Goal: Task Accomplishment & Management: Use online tool/utility

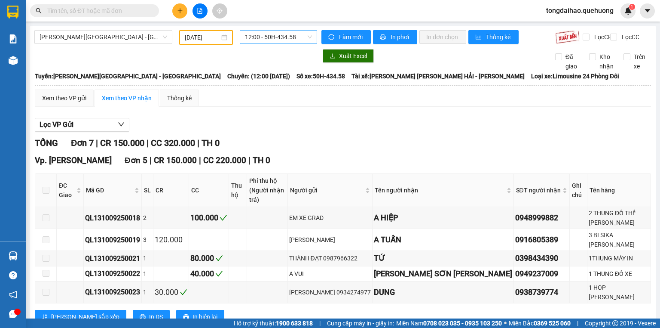
click at [280, 37] on span "12:00 - 50H-434.58" at bounding box center [278, 37] width 67 height 13
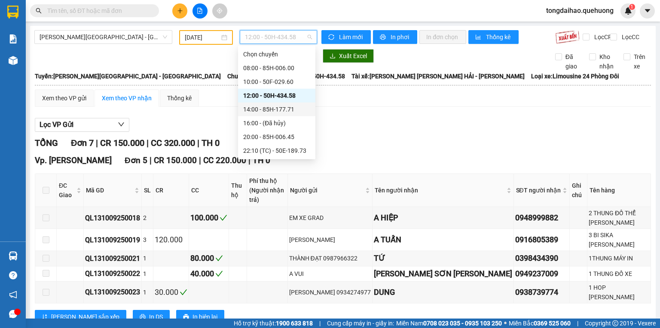
click at [262, 107] on div "14:00 - 85H-177.71" at bounding box center [276, 108] width 67 height 9
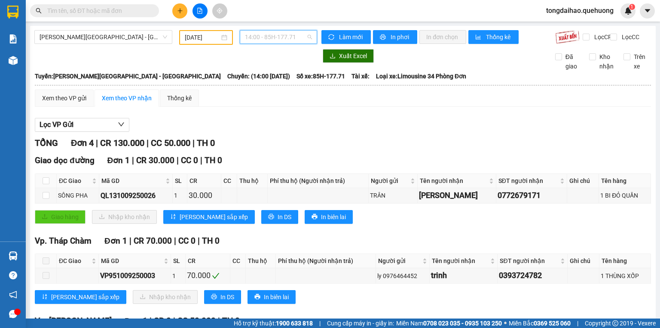
click at [285, 35] on span "14:00 - 85H-177.71" at bounding box center [278, 37] width 67 height 13
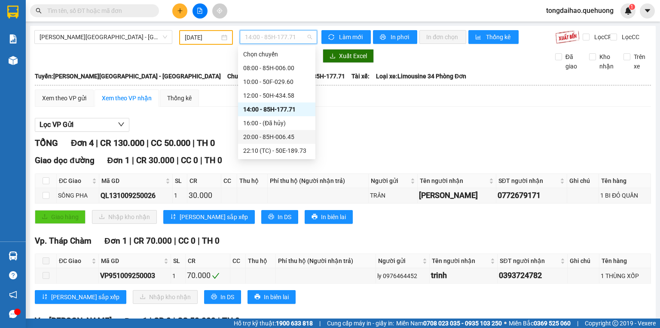
click at [279, 138] on div "20:00 - 85H-006.45" at bounding box center [276, 136] width 67 height 9
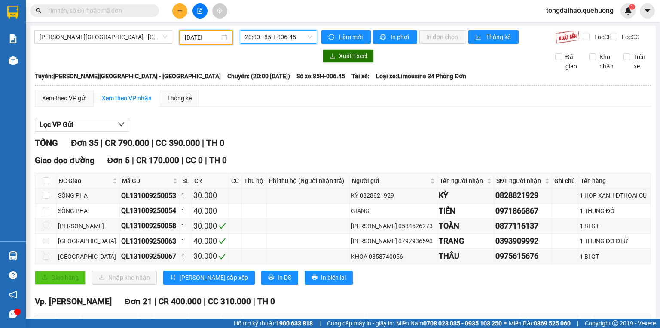
click at [210, 35] on input "[DATE]" at bounding box center [202, 37] width 34 height 9
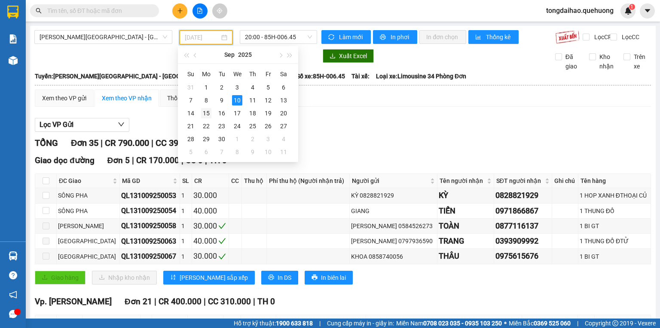
click at [205, 111] on div "15" at bounding box center [206, 113] width 10 height 10
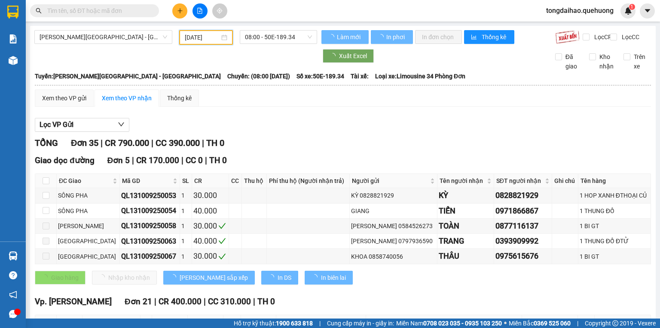
type input "[DATE]"
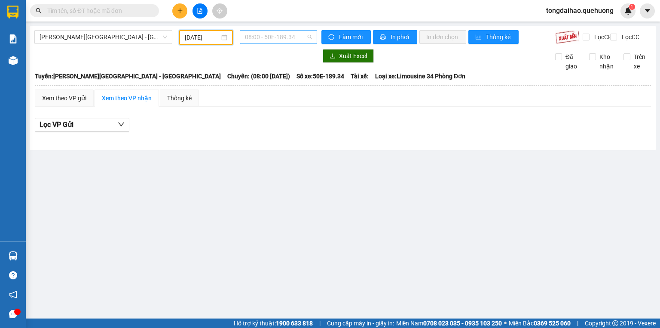
click at [282, 37] on span "08:00 - 50E-189.34" at bounding box center [278, 37] width 67 height 13
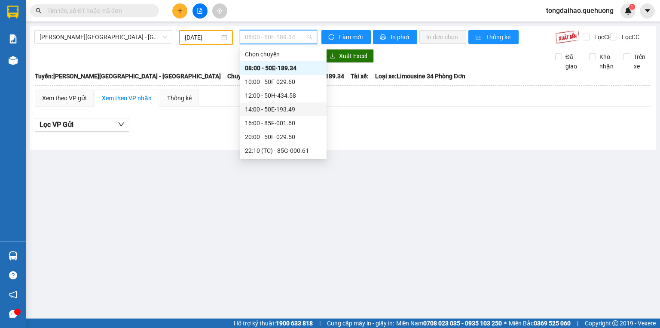
click at [277, 110] on div "14:00 - 50E-193.49" at bounding box center [283, 108] width 77 height 9
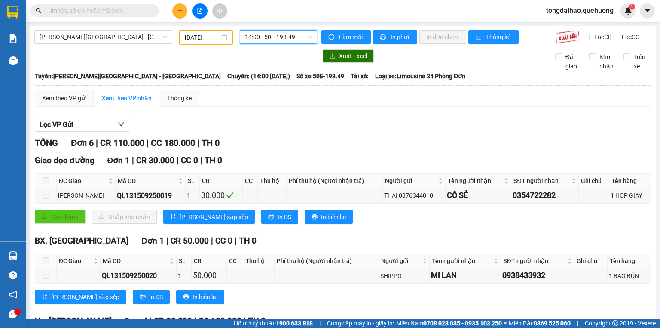
click at [290, 39] on span "14:00 - 50E-193.49" at bounding box center [278, 37] width 67 height 13
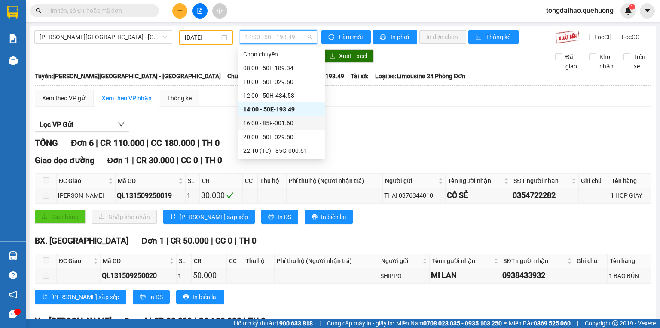
click at [283, 122] on div "16:00 - 85F-001.60" at bounding box center [281, 122] width 77 height 9
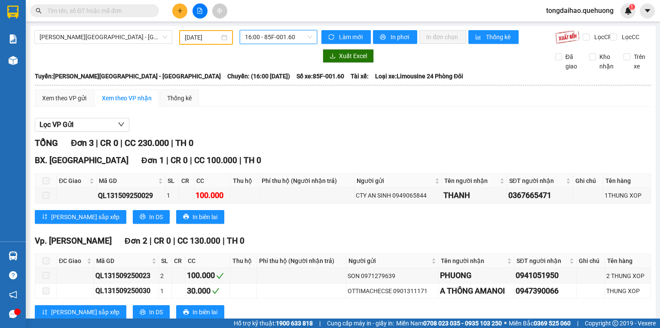
click at [285, 38] on span "16:00 - 85F-001.60" at bounding box center [278, 37] width 67 height 13
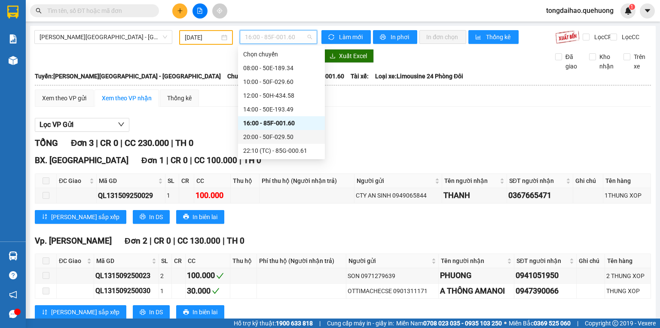
click at [266, 134] on div "20:00 - 50F-029.50" at bounding box center [281, 136] width 77 height 9
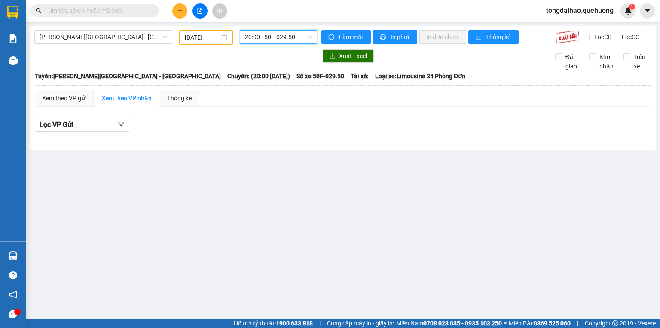
click at [258, 37] on span "20:00 - 50F-029.50" at bounding box center [278, 37] width 67 height 13
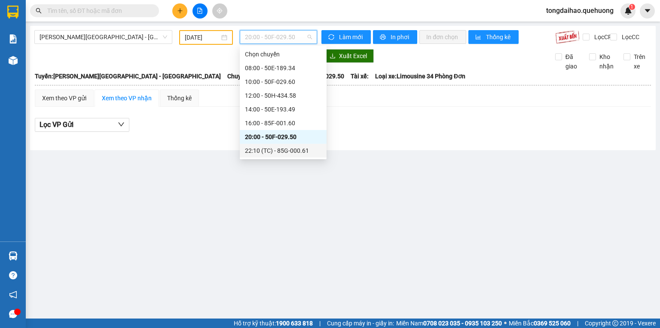
click at [284, 150] on div "22:10 (TC) - 85G-000.61" at bounding box center [283, 150] width 77 height 9
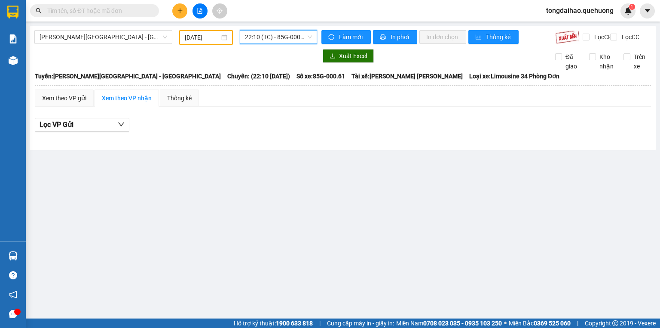
click at [271, 39] on span "22:10 (TC) - 85G-000.61" at bounding box center [278, 37] width 67 height 13
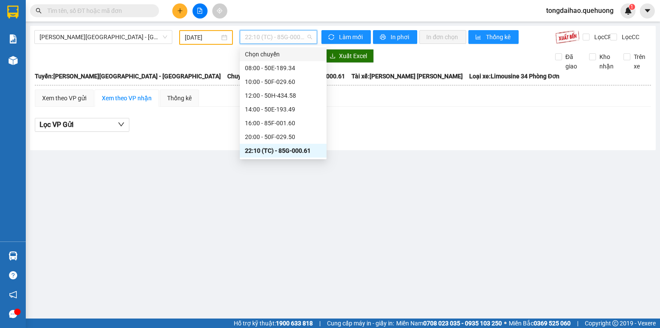
click at [158, 57] on div at bounding box center [175, 56] width 283 height 14
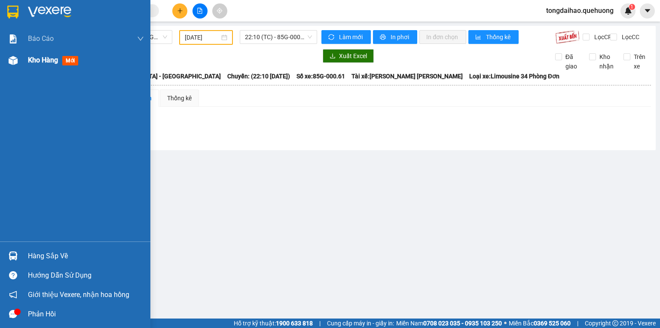
click at [14, 60] on img at bounding box center [13, 60] width 9 height 9
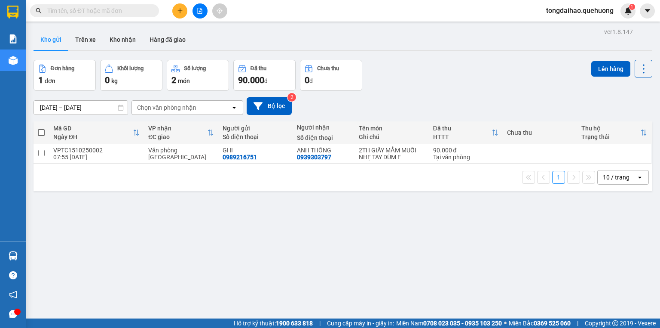
click at [253, 36] on div "Kho gửi Trên xe Kho nhận Hàng đã giao" at bounding box center [343, 40] width 619 height 23
click at [198, 12] on icon "file-add" at bounding box center [200, 11] width 6 height 6
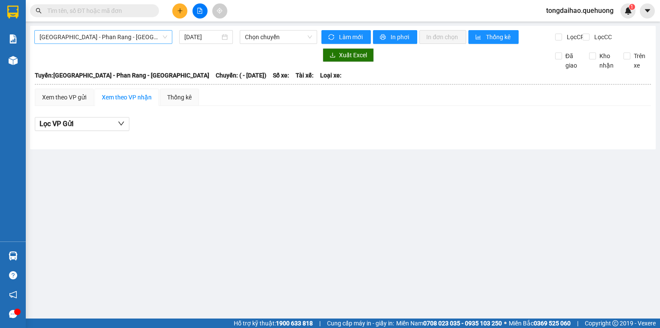
click at [142, 40] on span "Sài Gòn - Phan Rang - Ninh Sơn" at bounding box center [104, 37] width 128 height 13
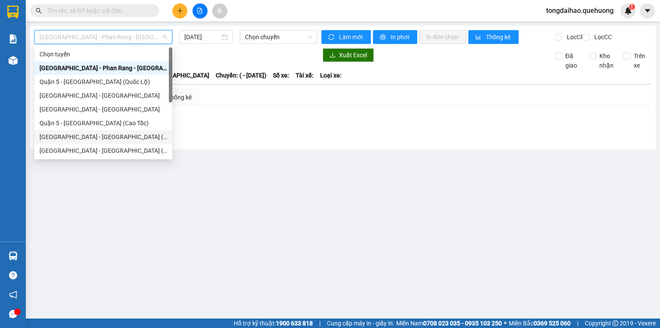
scroll to position [69, 0]
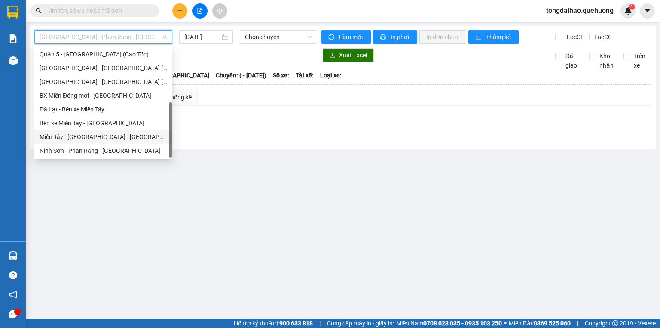
click at [96, 136] on div "[PERSON_NAME][GEOGRAPHIC_DATA] - [GEOGRAPHIC_DATA]" at bounding box center [104, 136] width 128 height 9
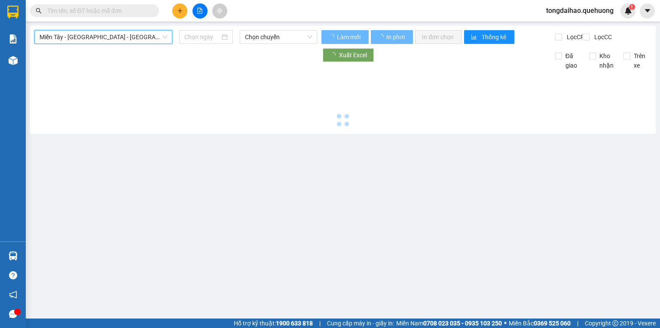
type input "[DATE]"
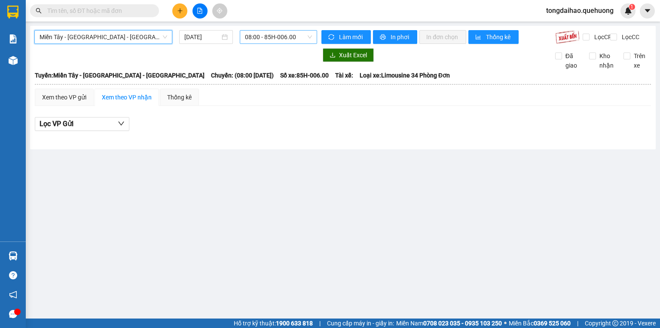
click at [275, 36] on span "08:00 - 85H-006.00" at bounding box center [278, 37] width 67 height 13
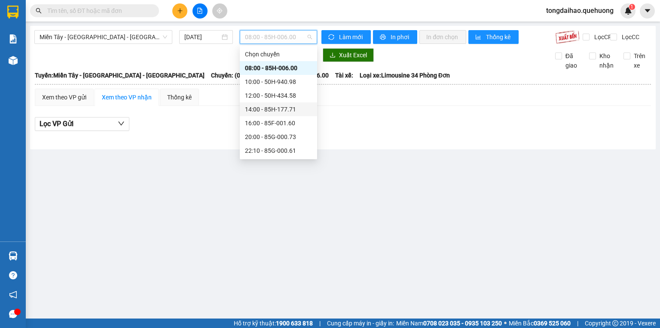
click at [282, 113] on div "14:00 - 85H-177.71" at bounding box center [278, 108] width 67 height 9
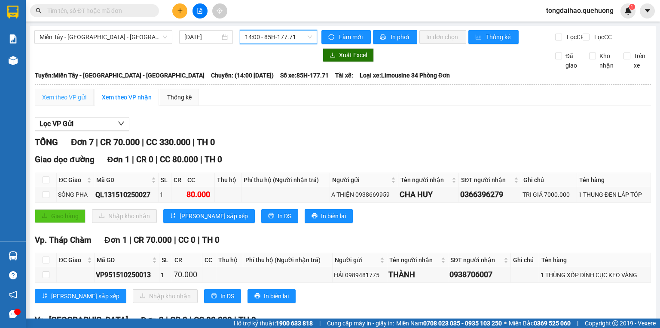
click at [88, 104] on div "Xem theo VP gửi" at bounding box center [64, 97] width 59 height 17
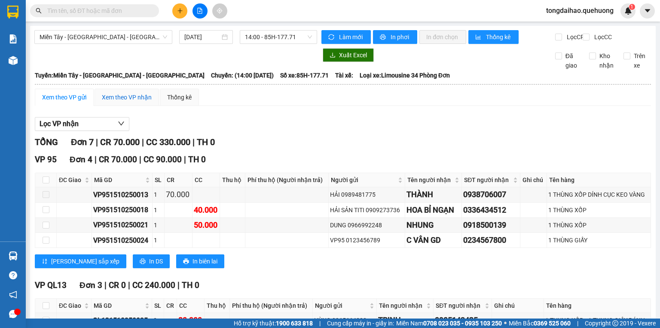
click at [121, 102] on div "Xem theo VP nhận" at bounding box center [127, 96] width 50 height 9
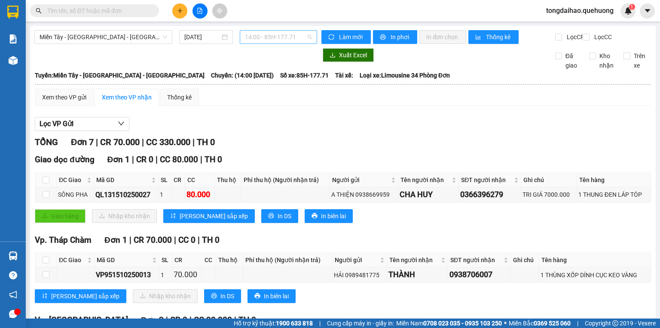
click at [292, 38] on span "14:00 - 85H-177.71" at bounding box center [278, 37] width 67 height 13
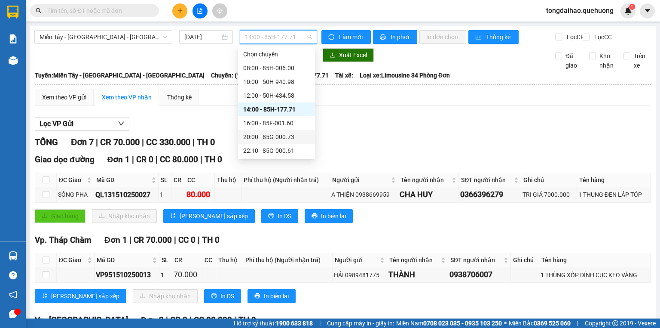
click at [272, 135] on div "20:00 - 85G-000.73" at bounding box center [276, 136] width 67 height 9
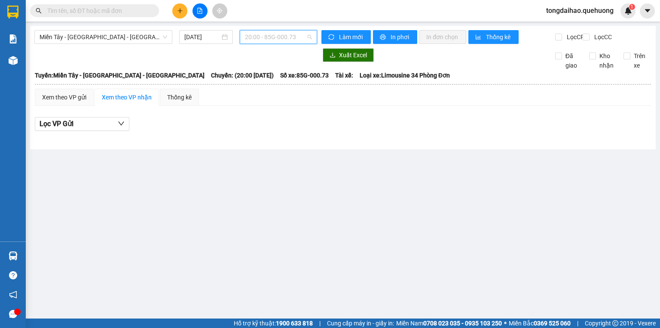
click at [306, 36] on span "20:00 - 85G-000.73" at bounding box center [278, 37] width 67 height 13
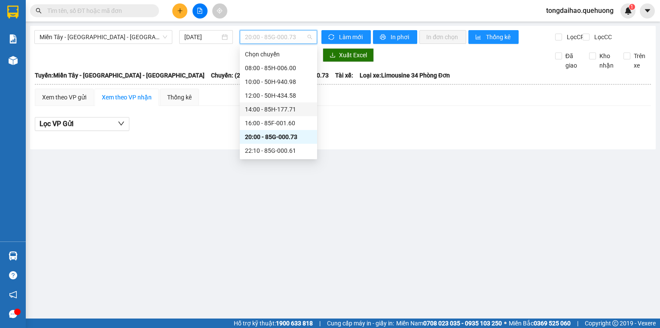
click at [277, 113] on div "14:00 - 85H-177.71" at bounding box center [278, 108] width 67 height 9
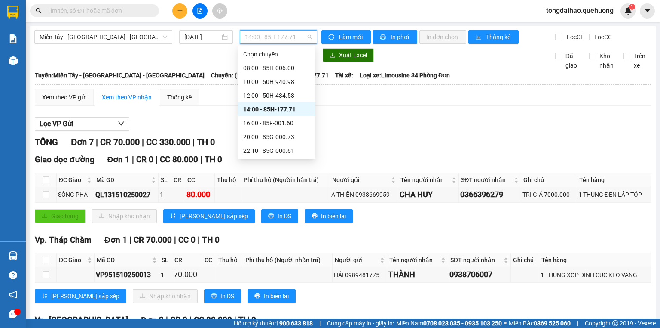
drag, startPoint x: 298, startPoint y: 39, endPoint x: 295, endPoint y: 53, distance: 14.5
click at [297, 40] on span "14:00 - 85H-177.71" at bounding box center [278, 37] width 67 height 13
click at [270, 124] on div "16:00 - 85F-001.60" at bounding box center [276, 122] width 67 height 9
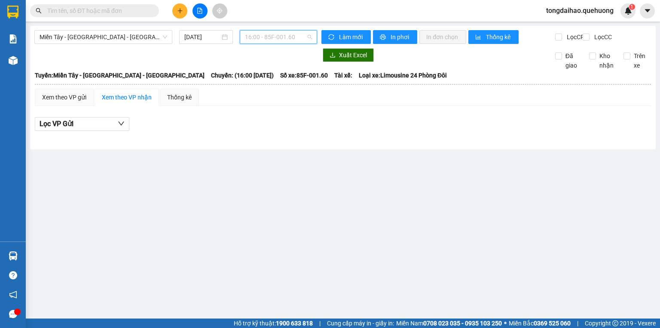
click at [278, 39] on span "16:00 - 85F-001.60" at bounding box center [278, 37] width 67 height 13
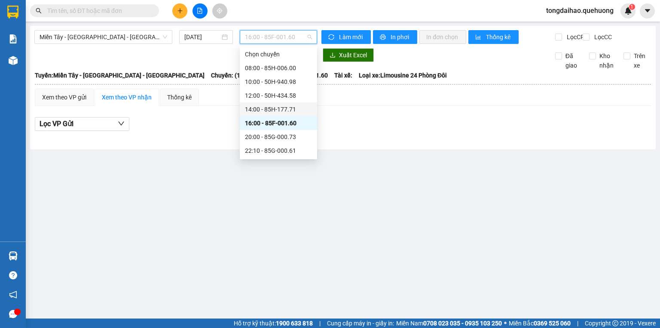
click at [282, 111] on div "14:00 - 85H-177.71" at bounding box center [278, 108] width 67 height 9
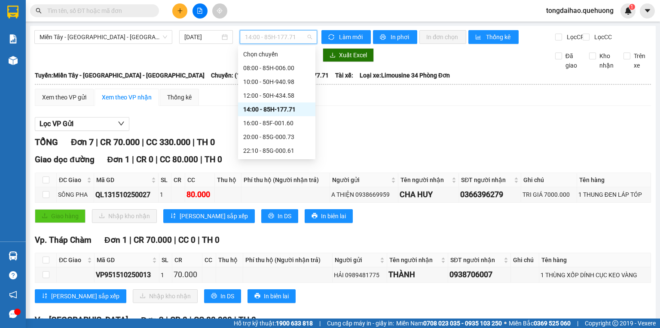
drag, startPoint x: 308, startPoint y: 40, endPoint x: 298, endPoint y: 42, distance: 10.6
click at [298, 42] on span "14:00 - 85H-177.71" at bounding box center [278, 37] width 67 height 13
click at [202, 58] on div at bounding box center [175, 55] width 283 height 14
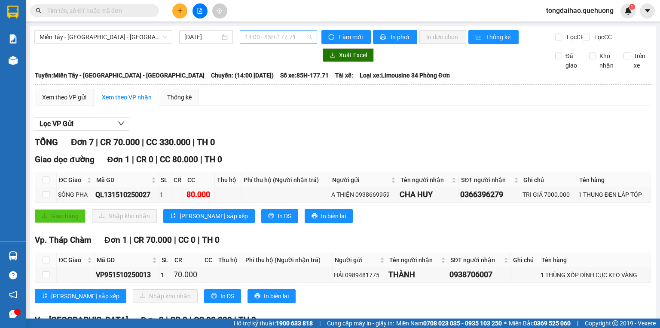
click at [297, 38] on span "14:00 - 85H-177.71" at bounding box center [278, 37] width 67 height 13
click at [482, 146] on div "TỔNG Đơn 7 | CR 70.000 | CC 330.000 | TH 0" at bounding box center [343, 141] width 616 height 13
click at [302, 41] on span "14:00 - 85H-177.71" at bounding box center [278, 37] width 67 height 13
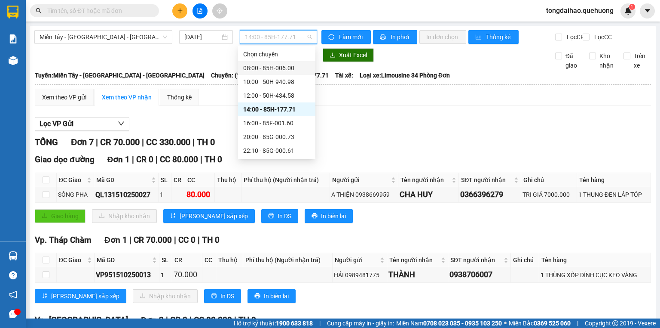
click at [299, 64] on div "08:00 - 85H-006.00" at bounding box center [276, 67] width 67 height 9
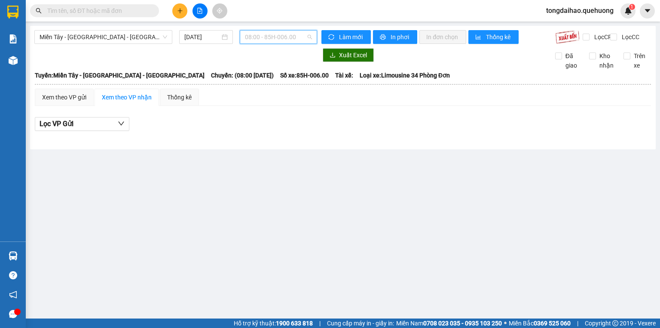
click at [270, 36] on span "08:00 - 85H-006.00" at bounding box center [278, 37] width 67 height 13
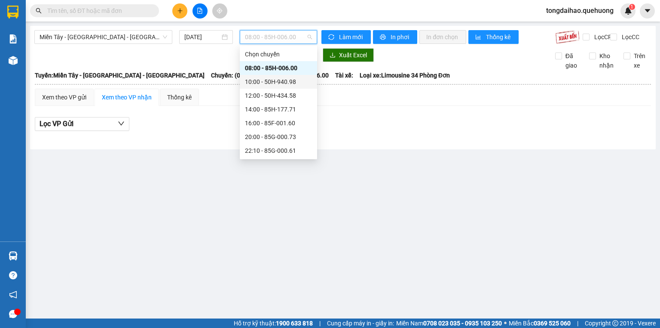
click at [266, 77] on div "10:00 - 50H-940.98" at bounding box center [278, 81] width 67 height 9
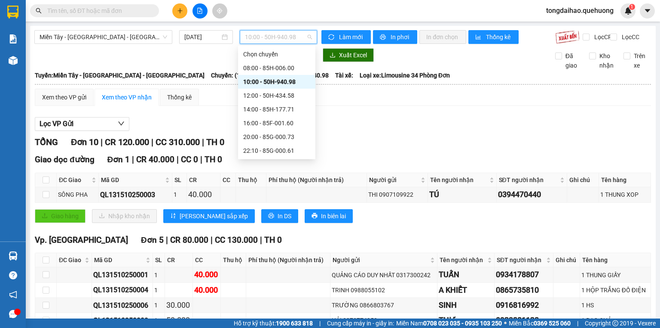
click at [306, 40] on span "10:00 - 50H-940.98" at bounding box center [278, 37] width 67 height 13
click at [254, 104] on div "14:00 - 85H-177.71" at bounding box center [276, 108] width 67 height 9
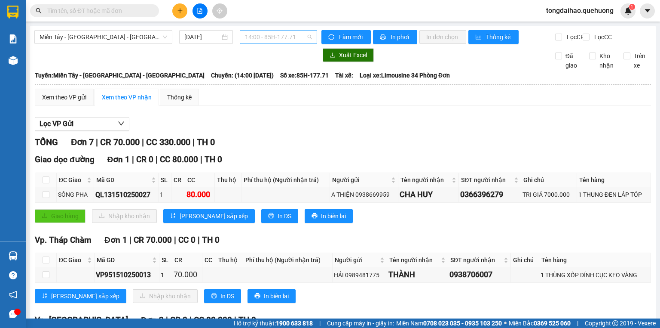
click at [285, 43] on span "14:00 - 85H-177.71" at bounding box center [278, 37] width 67 height 13
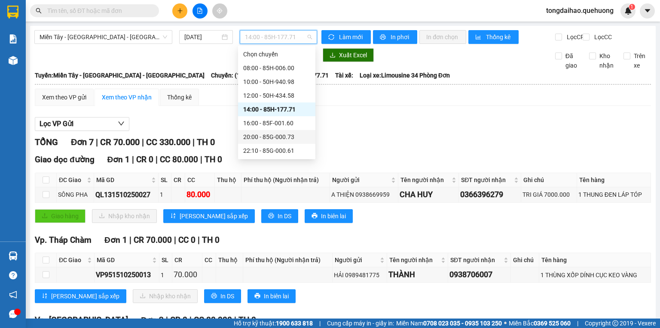
click at [331, 131] on div "Lọc VP Gửi" at bounding box center [343, 124] width 616 height 14
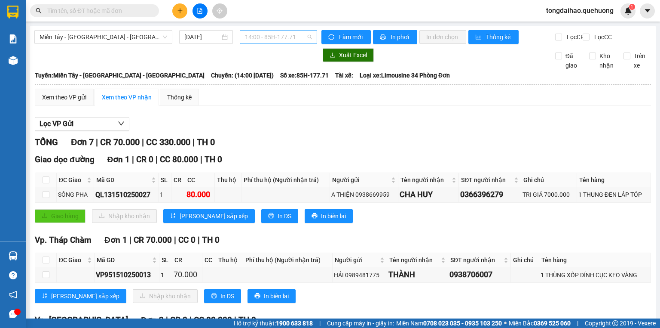
click at [260, 41] on span "14:00 - 85H-177.71" at bounding box center [278, 37] width 67 height 13
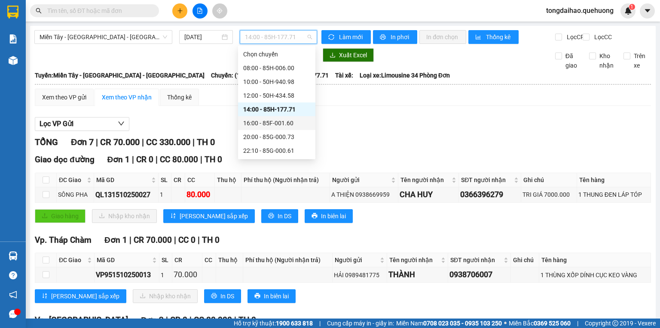
click at [272, 126] on div "16:00 - 85F-001.60" at bounding box center [276, 122] width 67 height 9
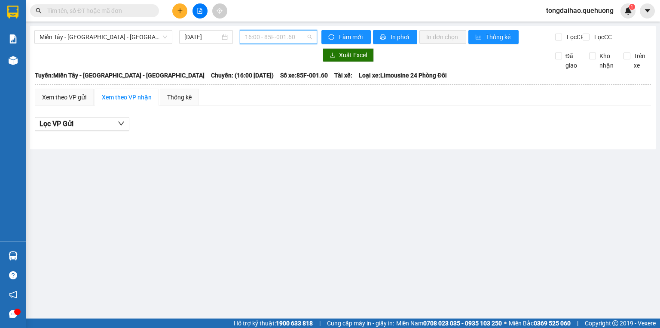
click at [273, 40] on span "16:00 - 85F-001.60" at bounding box center [278, 37] width 67 height 13
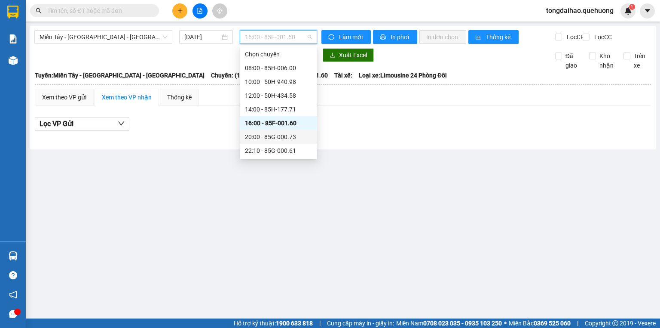
click at [266, 135] on div "20:00 - 85G-000.73" at bounding box center [278, 136] width 67 height 9
click at [285, 43] on span "20:00 - 85G-000.73" at bounding box center [278, 37] width 67 height 13
click at [271, 153] on div "22:10 - 85G-000.61" at bounding box center [278, 150] width 67 height 9
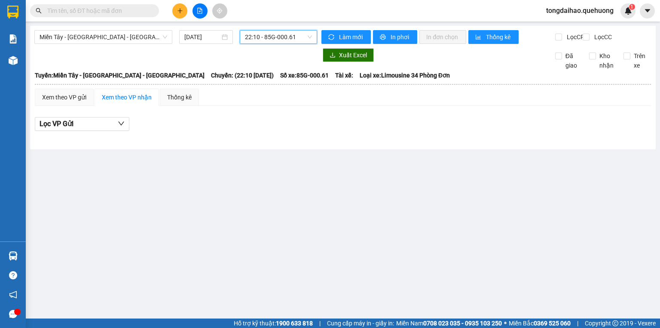
click at [278, 40] on span "22:10 - 85G-000.61" at bounding box center [278, 37] width 67 height 13
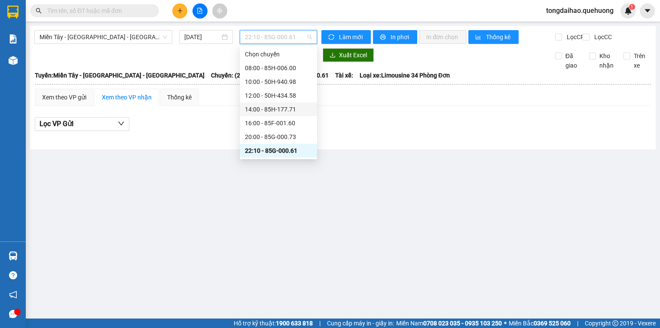
click at [265, 111] on div "14:00 - 85H-177.71" at bounding box center [278, 108] width 67 height 9
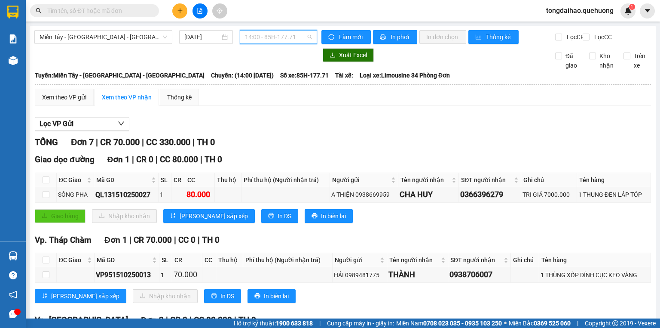
click at [264, 40] on span "14:00 - 85H-177.71" at bounding box center [278, 37] width 67 height 13
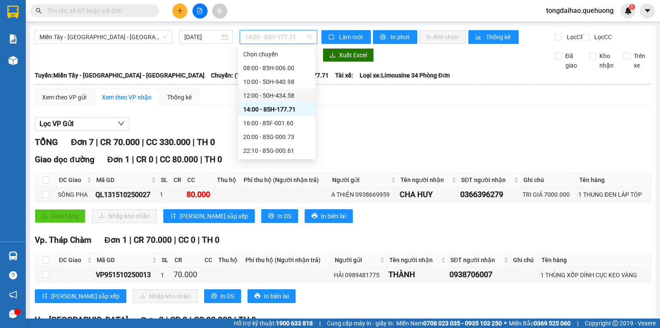
click at [276, 94] on div "12:00 - 50H-434.58" at bounding box center [276, 95] width 67 height 9
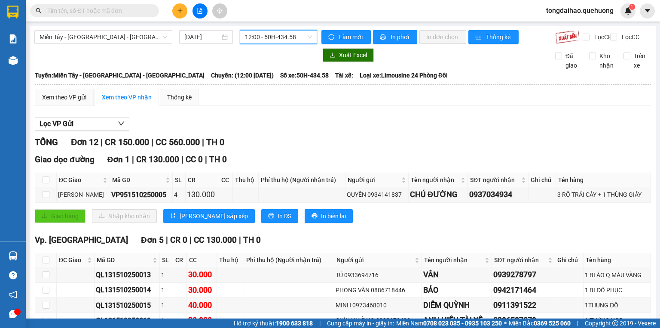
drag, startPoint x: 284, startPoint y: 38, endPoint x: 263, endPoint y: 65, distance: 34.6
click at [284, 38] on span "12:00 - 50H-434.58" at bounding box center [278, 37] width 67 height 13
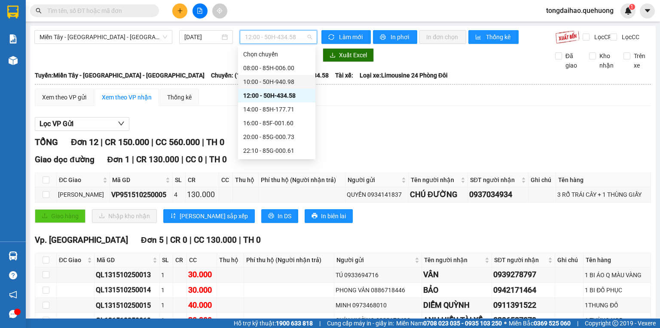
click at [261, 83] on div "10:00 - 50H-940.98" at bounding box center [276, 81] width 67 height 9
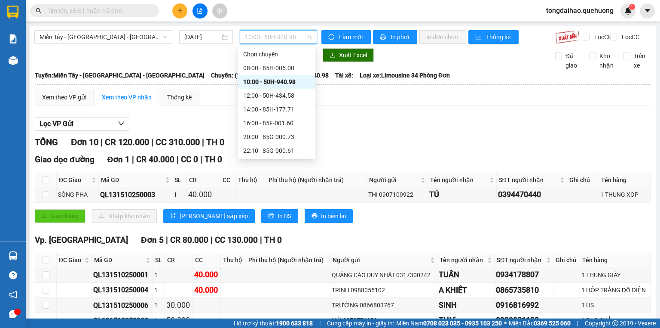
click at [295, 32] on span "10:00 - 50H-940.98" at bounding box center [278, 37] width 67 height 13
click at [283, 72] on div "08:00 - 85H-006.00" at bounding box center [276, 67] width 67 height 9
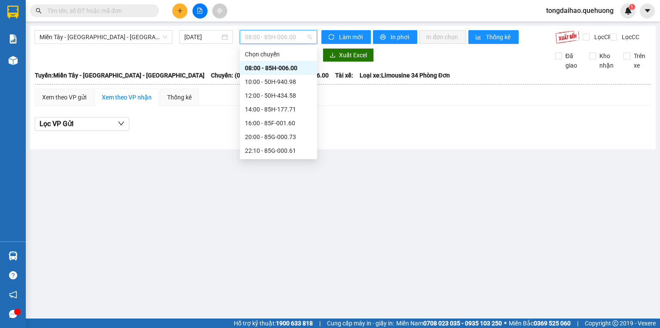
click at [300, 42] on span "08:00 - 85H-006.00" at bounding box center [278, 37] width 67 height 13
click at [284, 81] on div "10:00 - 50H-940.98" at bounding box center [278, 81] width 67 height 9
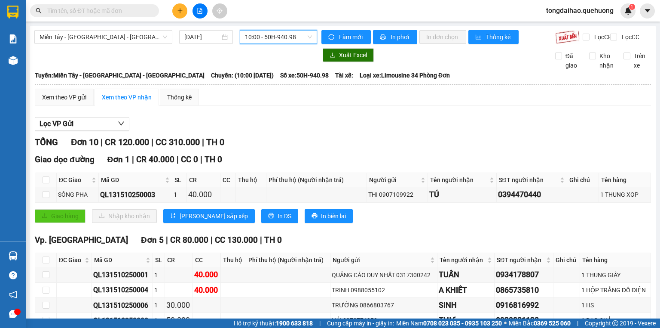
click at [192, 70] on div "Xuất Excel Đã giao Kho nhận Trên xe" at bounding box center [342, 59] width 617 height 22
